Goal: Find specific page/section: Find specific page/section

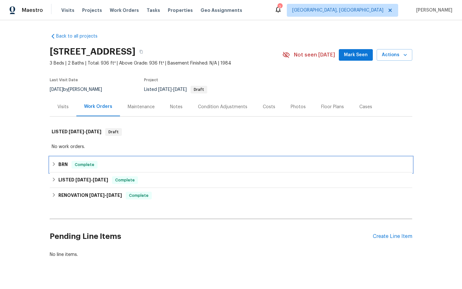
click at [81, 164] on span "Complete" at bounding box center [84, 164] width 25 height 6
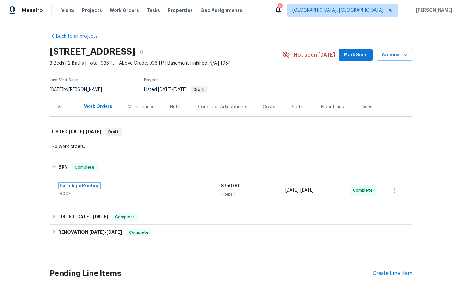
click at [85, 186] on link "Paradigm Roofing" at bounding box center [80, 185] width 40 height 4
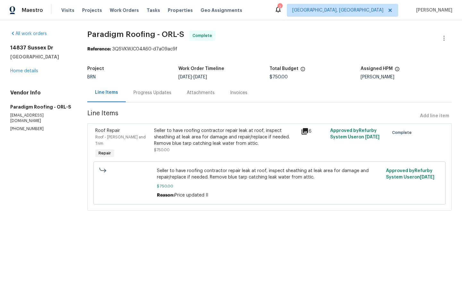
click at [241, 93] on div "Invoices" at bounding box center [238, 92] width 17 height 6
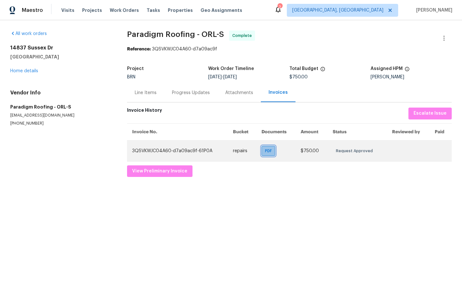
click at [268, 152] on span "PDF" at bounding box center [269, 151] width 9 height 6
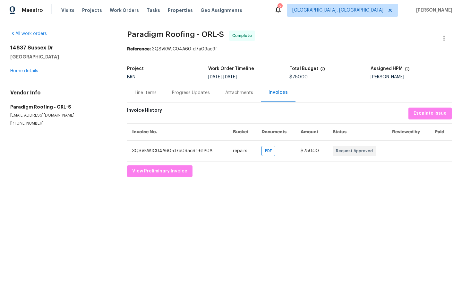
click at [190, 93] on div "Progress Updates" at bounding box center [191, 92] width 38 height 6
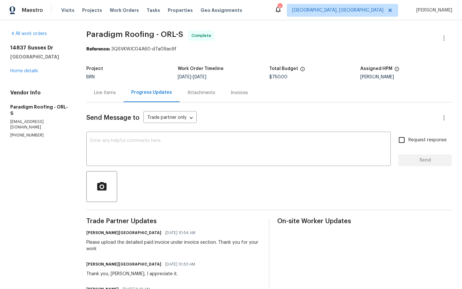
click at [202, 93] on div "Attachments" at bounding box center [201, 92] width 28 height 6
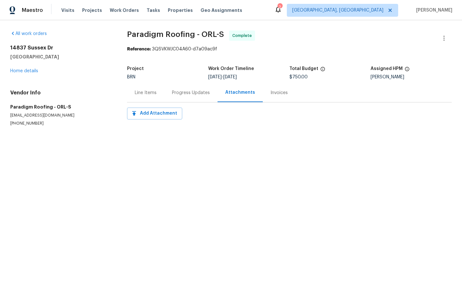
click at [143, 91] on div "Line Items" at bounding box center [146, 92] width 22 height 6
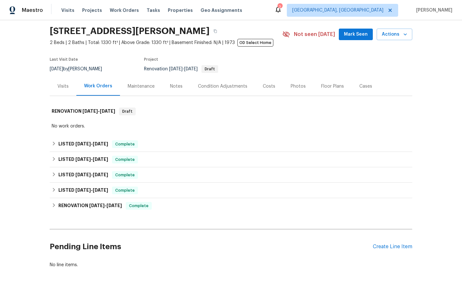
scroll to position [22, 0]
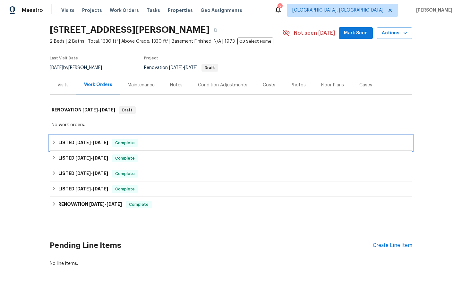
click at [123, 144] on span "Complete" at bounding box center [125, 143] width 25 height 6
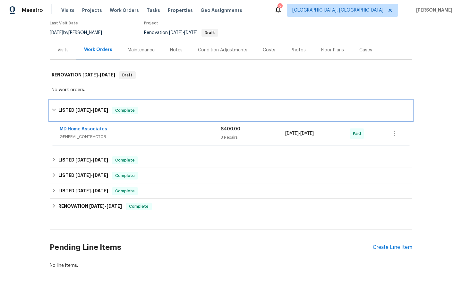
scroll to position [58, 0]
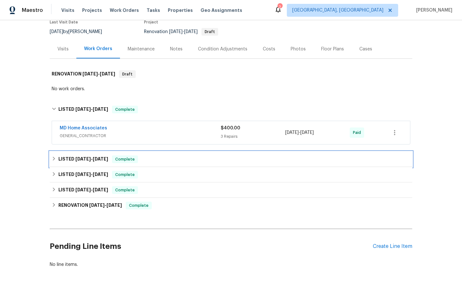
click at [125, 163] on div "LISTED 4/24/25 - 5/9/25 Complete" at bounding box center [231, 158] width 362 height 15
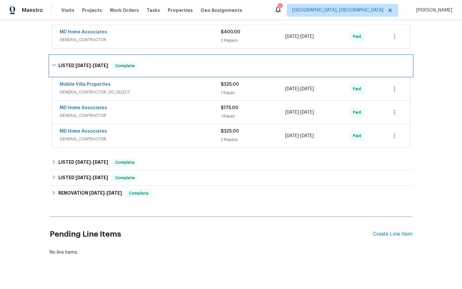
scroll to position [157, 0]
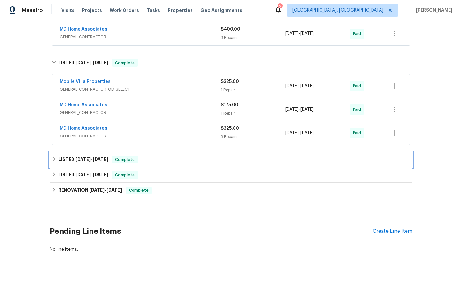
click at [125, 161] on span "Complete" at bounding box center [125, 159] width 25 height 6
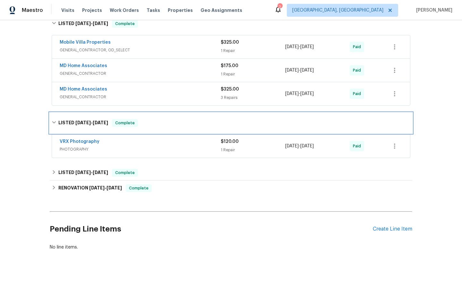
scroll to position [197, 0]
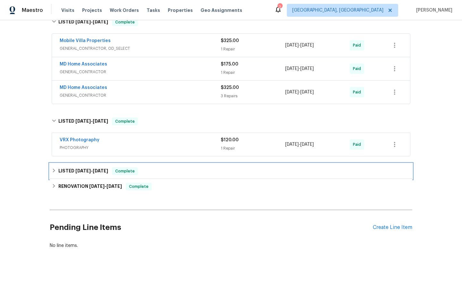
click at [129, 173] on span "Complete" at bounding box center [125, 171] width 25 height 6
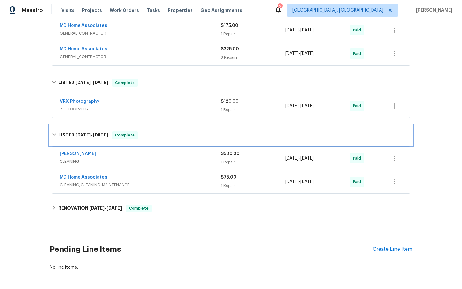
scroll to position [242, 0]
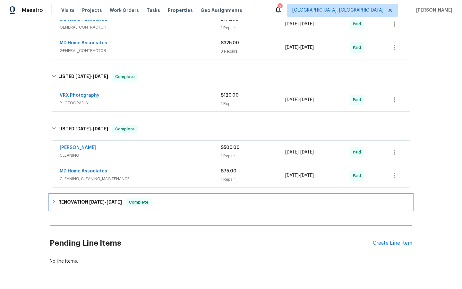
click at [133, 203] on span "Complete" at bounding box center [138, 202] width 25 height 6
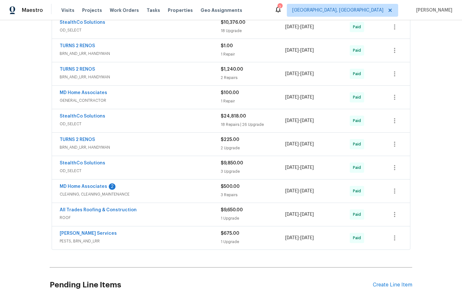
scroll to position [608, 0]
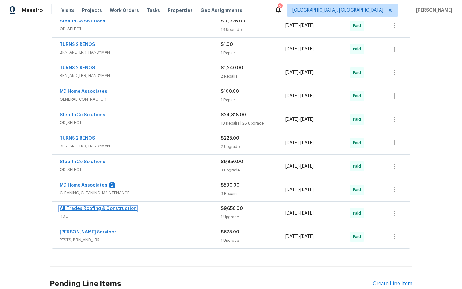
click at [106, 209] on link "All Trades Roofing & Construction" at bounding box center [98, 208] width 77 height 4
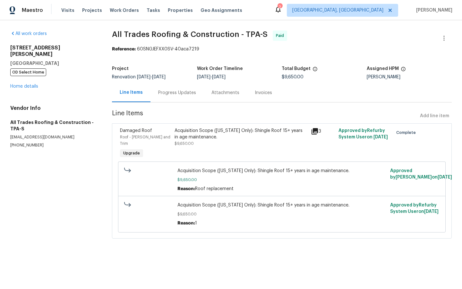
click at [318, 132] on icon at bounding box center [314, 131] width 6 height 6
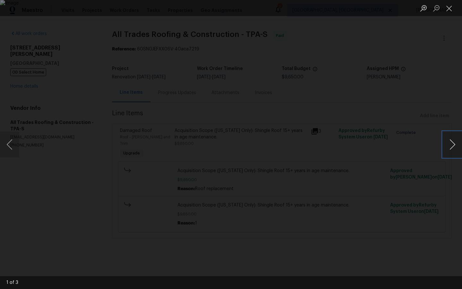
click at [454, 142] on button "Next image" at bounding box center [452, 145] width 19 height 26
click at [454, 143] on button "Next image" at bounding box center [452, 145] width 19 height 26
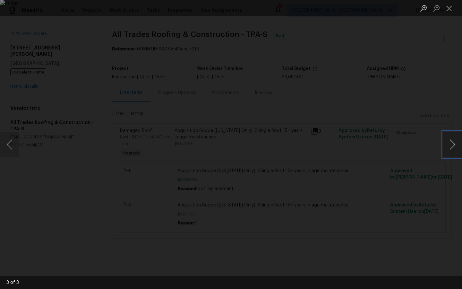
click at [454, 143] on button "Next image" at bounding box center [452, 145] width 19 height 26
click at [24, 200] on div "Lightbox" at bounding box center [231, 144] width 462 height 289
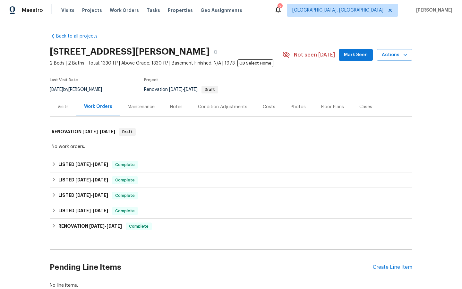
scroll to position [43, 0]
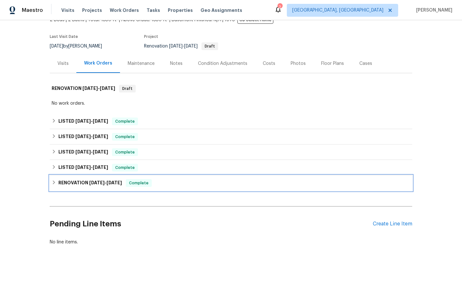
click at [137, 183] on span "Complete" at bounding box center [138, 183] width 25 height 6
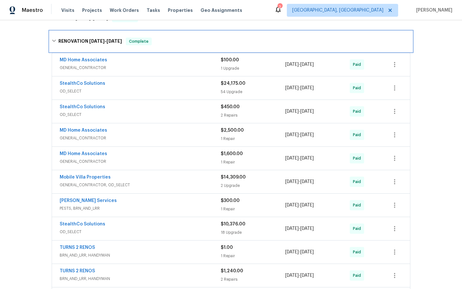
scroll to position [193, 0]
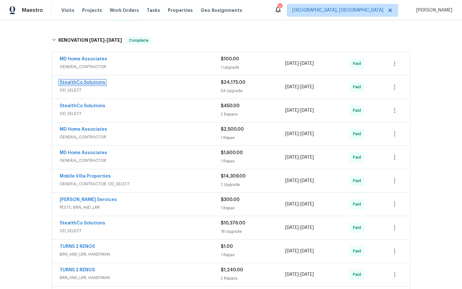
click at [82, 84] on link "StealthCo Solutions" at bounding box center [83, 82] width 46 height 4
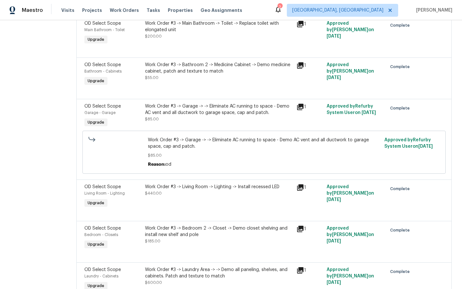
scroll to position [1228, 0]
